Goal: Transaction & Acquisition: Purchase product/service

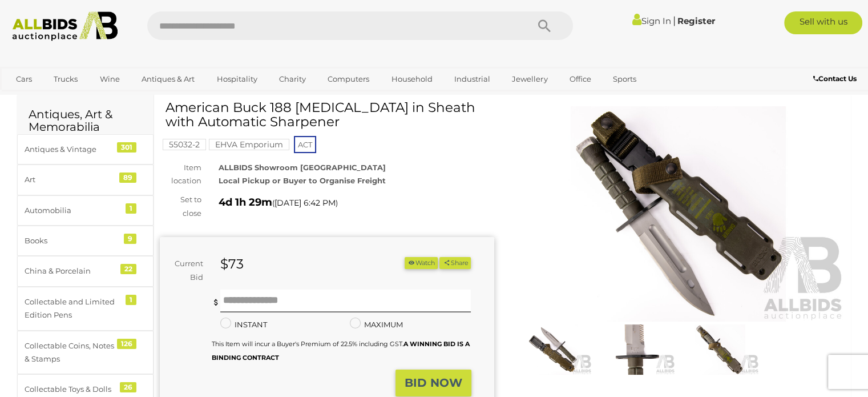
scroll to position [32, 0]
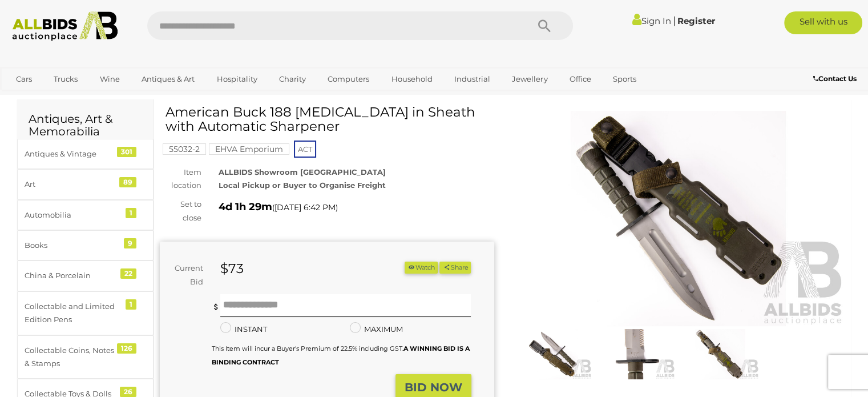
click at [639, 251] on img at bounding box center [679, 218] width 335 height 215
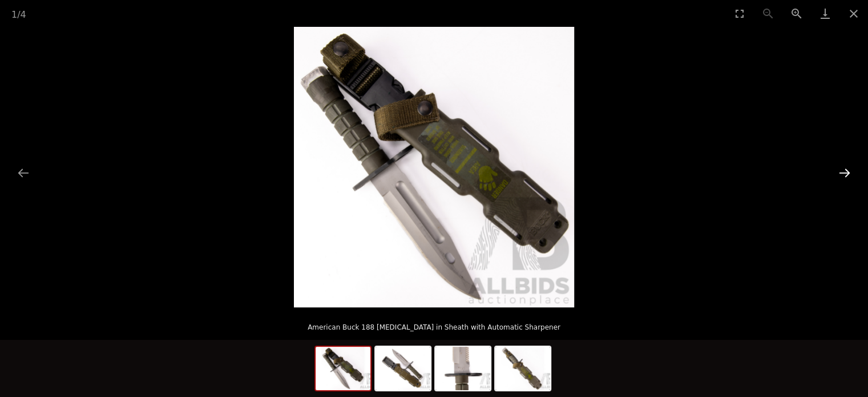
click at [842, 171] on button "Next slide" at bounding box center [845, 173] width 24 height 22
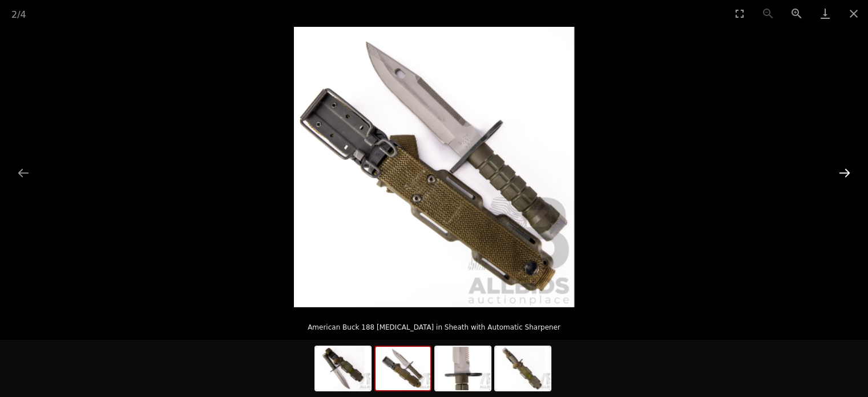
click at [842, 171] on button "Next slide" at bounding box center [845, 173] width 24 height 22
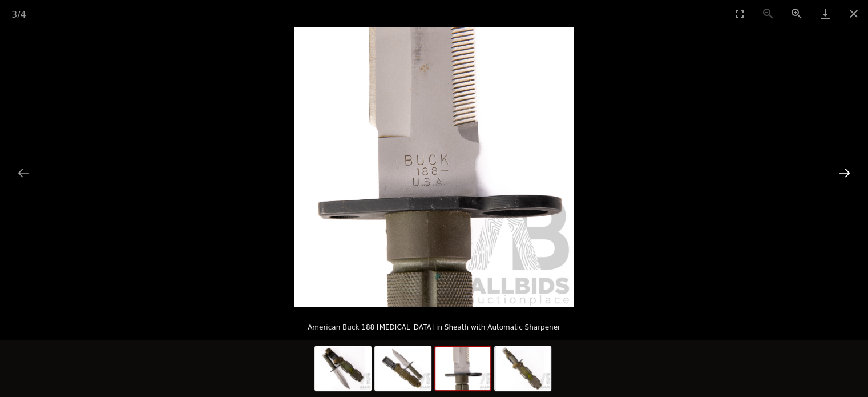
click at [842, 171] on button "Next slide" at bounding box center [845, 173] width 24 height 22
